Goal: Task Accomplishment & Management: Manage account settings

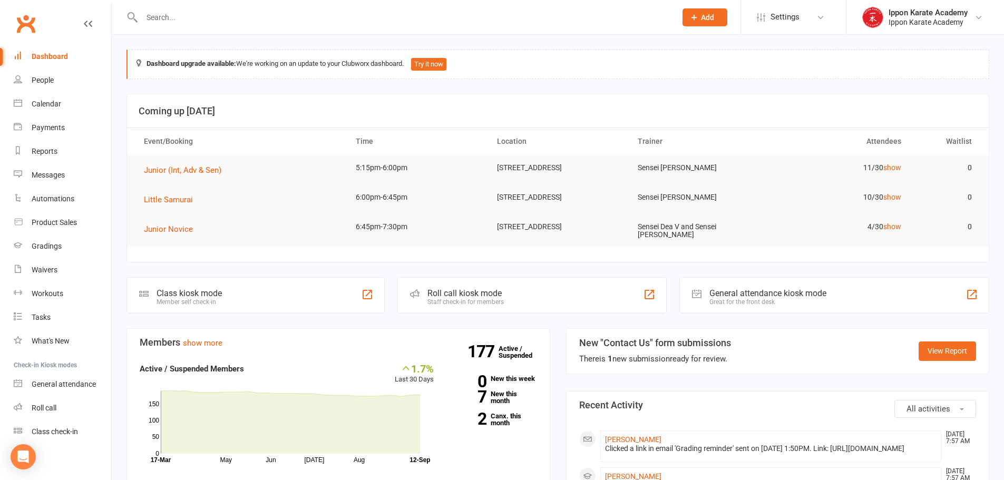
click at [172, 21] on input "text" at bounding box center [404, 17] width 530 height 15
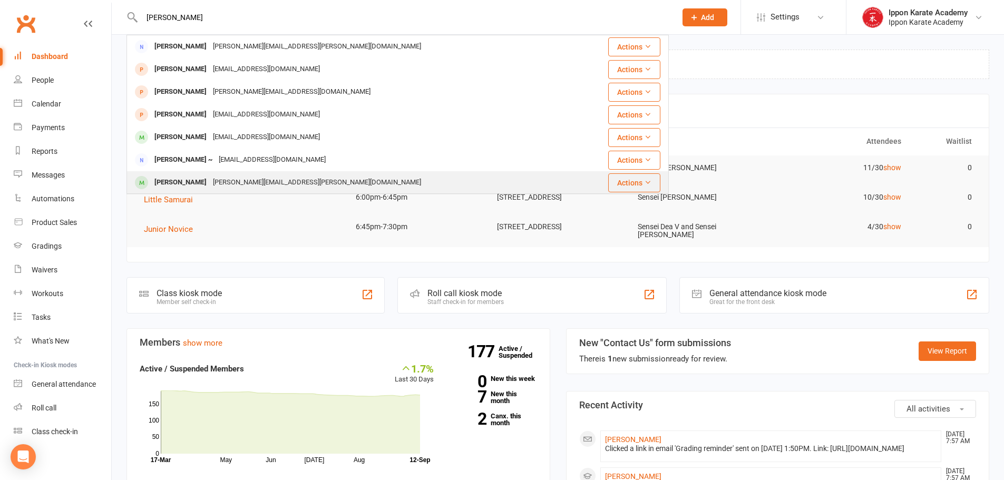
type input "[PERSON_NAME]"
click at [192, 183] on div "[PERSON_NAME]" at bounding box center [180, 182] width 59 height 15
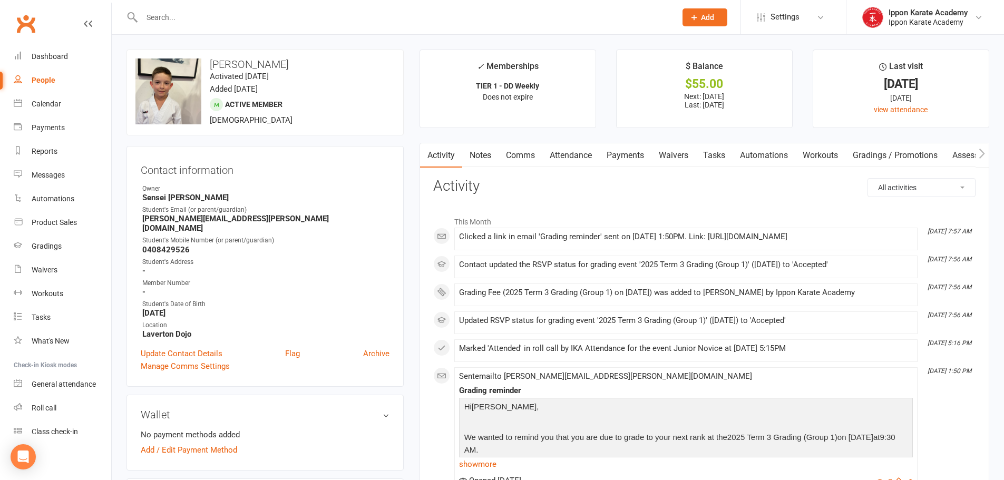
click at [628, 153] on link "Payments" at bounding box center [625, 155] width 52 height 24
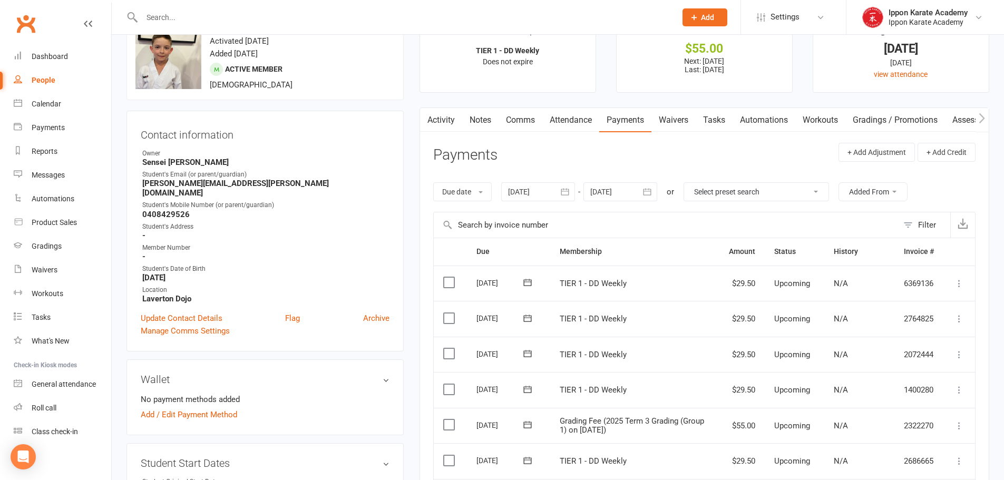
scroll to position [53, 0]
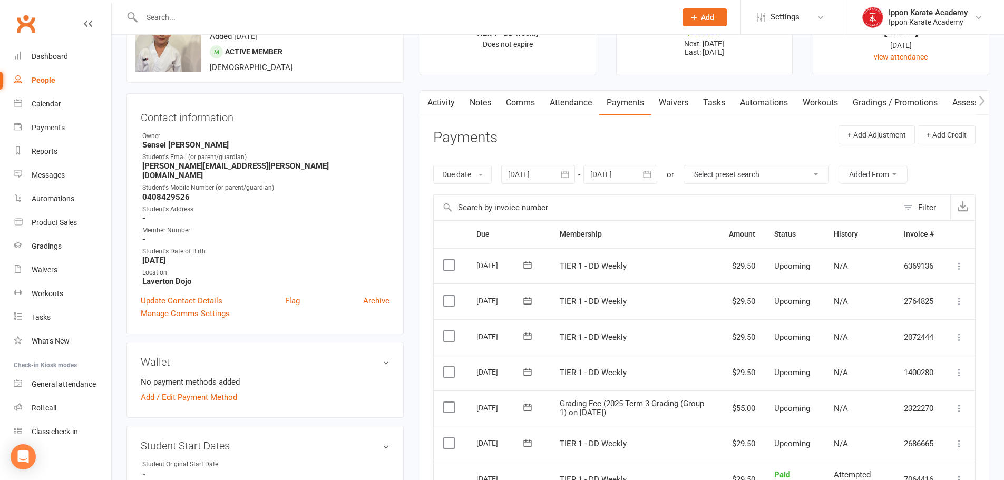
click at [958, 412] on icon at bounding box center [959, 408] width 11 height 11
click at [921, 466] on link "Mark as Paid (Other)" at bounding box center [913, 471] width 104 height 21
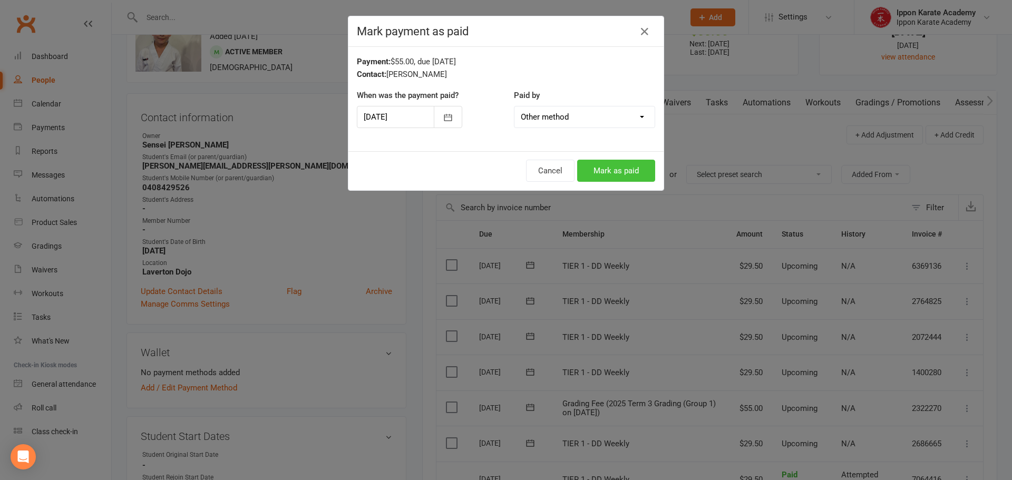
click at [622, 168] on button "Mark as paid" at bounding box center [616, 171] width 78 height 22
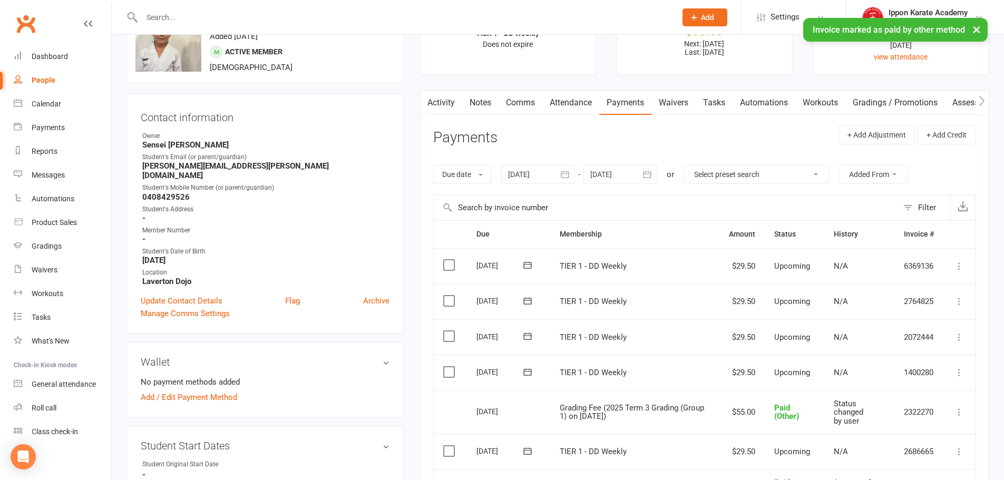
scroll to position [0, 0]
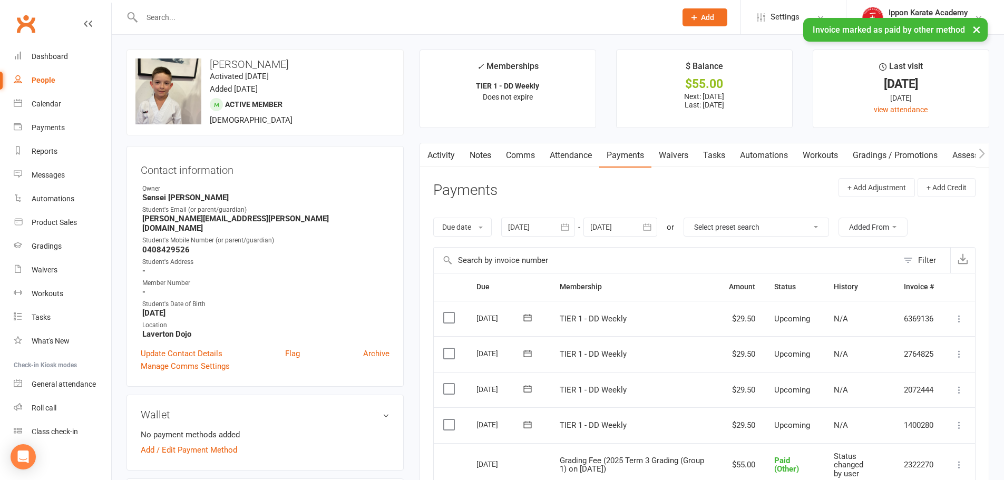
click at [230, 16] on input "text" at bounding box center [404, 17] width 530 height 15
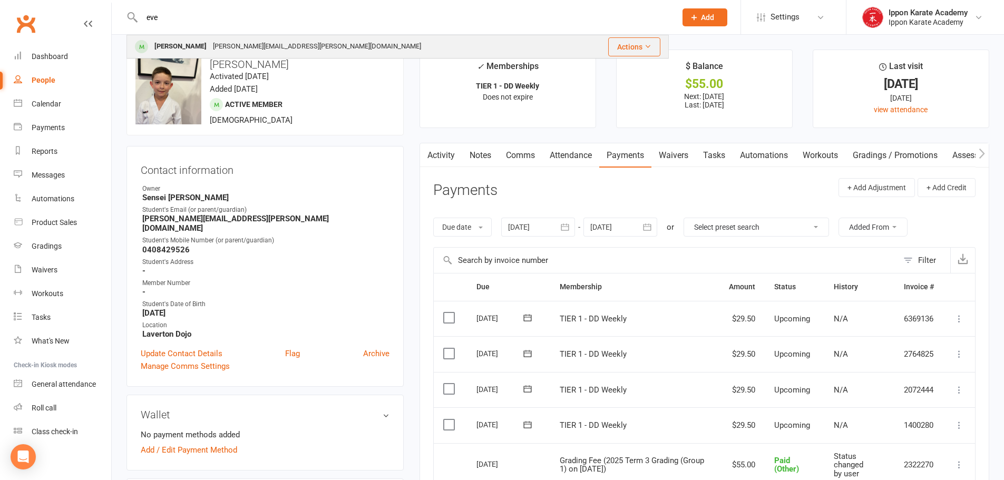
type input "eve"
click at [226, 45] on div "[PERSON_NAME][EMAIL_ADDRESS][PERSON_NAME][DOMAIN_NAME]" at bounding box center [317, 46] width 215 height 15
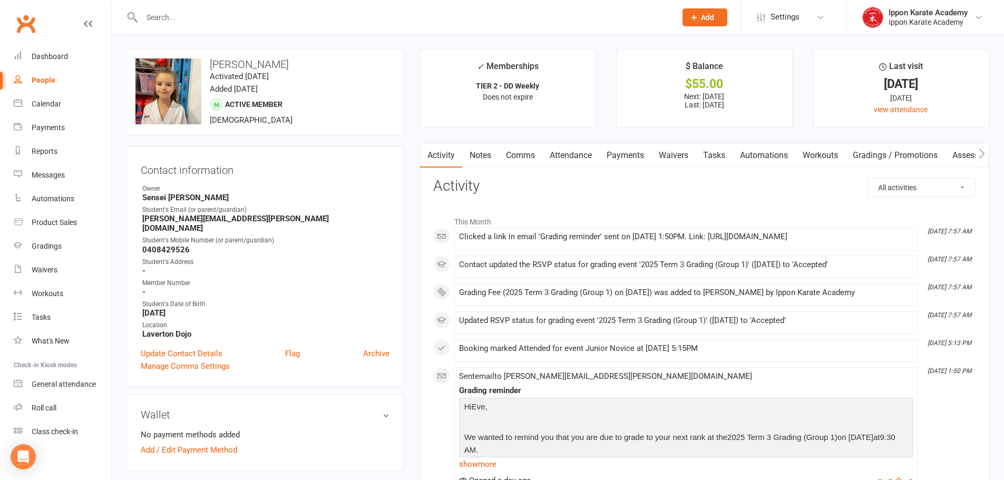
click at [627, 149] on link "Payments" at bounding box center [625, 155] width 52 height 24
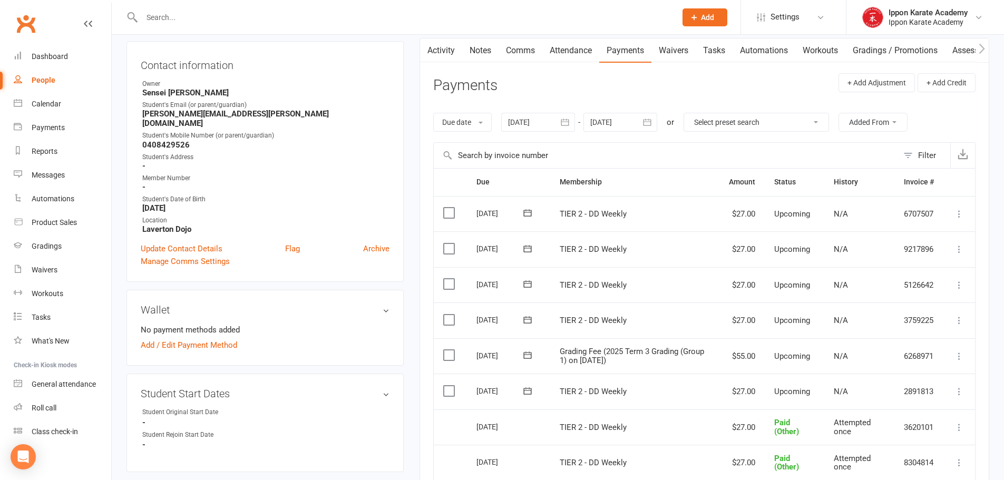
scroll to position [105, 0]
click at [959, 355] on icon at bounding box center [959, 355] width 11 height 11
click at [907, 418] on link "Mark as Paid (Other)" at bounding box center [913, 418] width 104 height 21
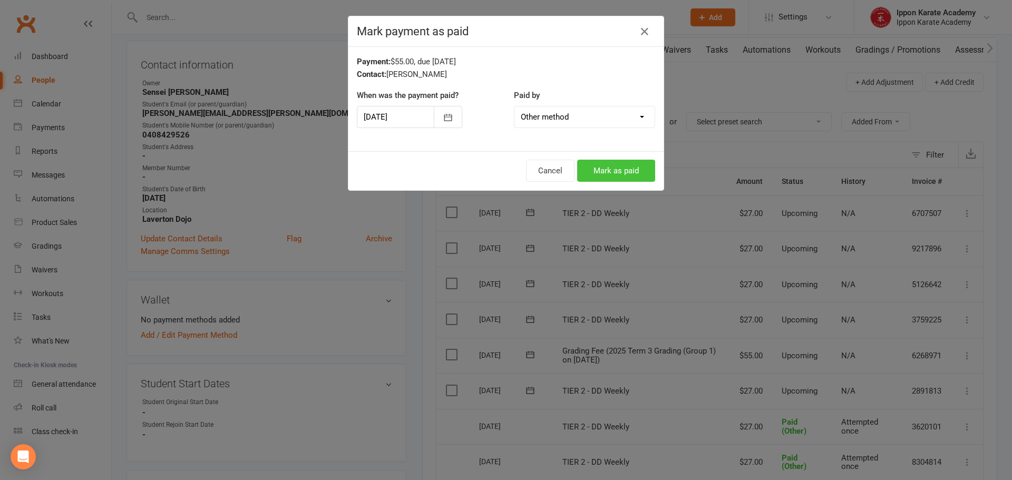
click at [620, 174] on button "Mark as paid" at bounding box center [616, 171] width 78 height 22
